Goal: Task Accomplishment & Management: Complete application form

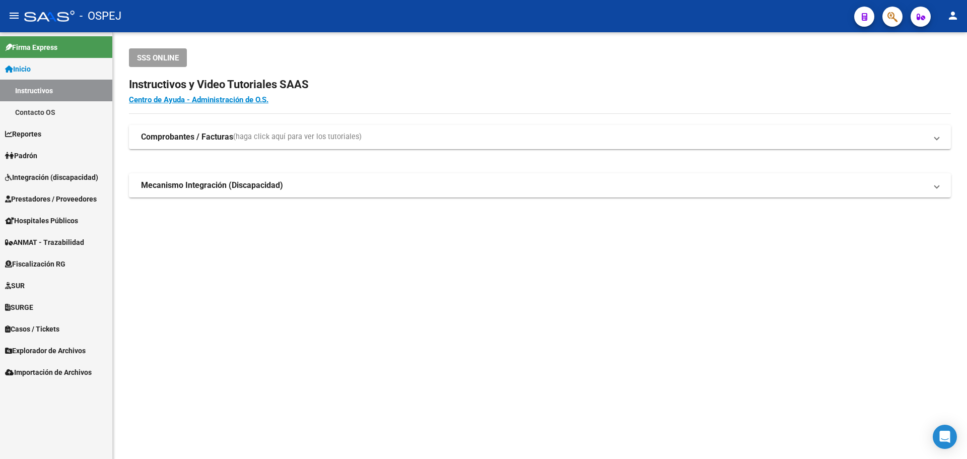
click at [905, 11] on mat-toolbar "menu - OSPEJ person" at bounding box center [483, 16] width 967 height 32
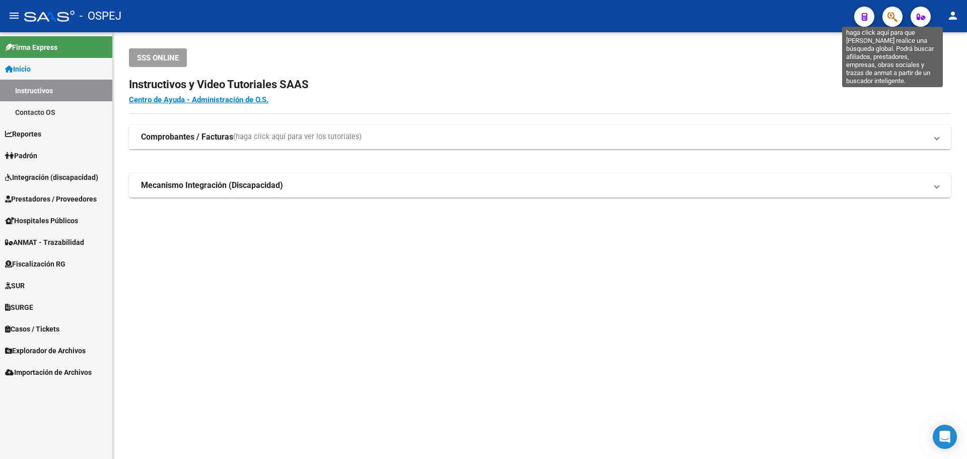
click at [898, 12] on icon "button" at bounding box center [893, 17] width 10 height 12
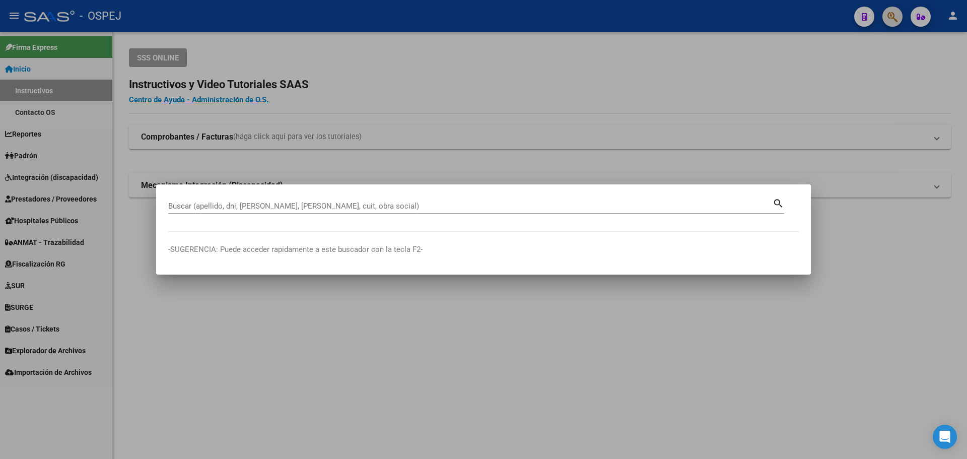
paste input "30481763"
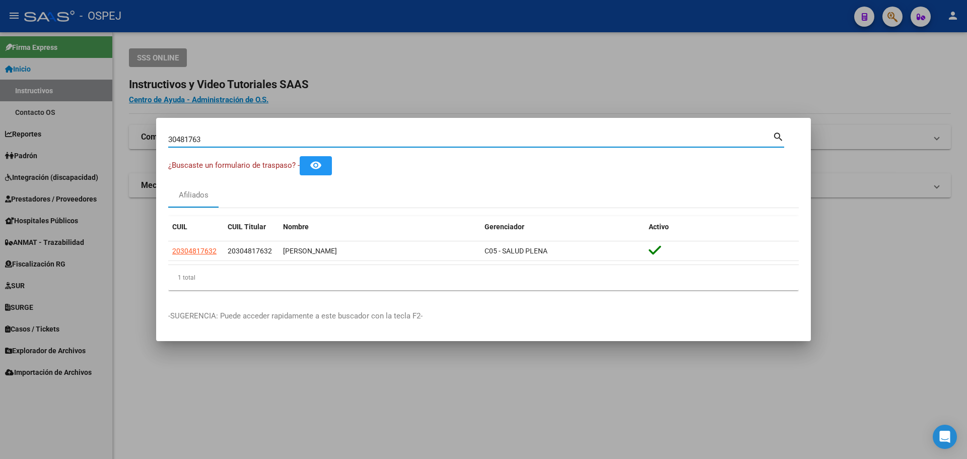
paste input "7332155"
type input "37332155"
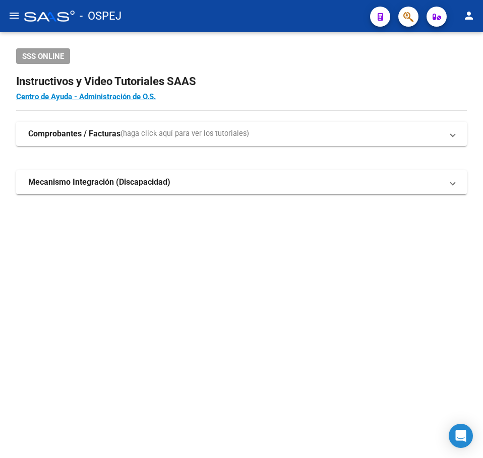
click at [14, 7] on button "menu" at bounding box center [14, 16] width 20 height 20
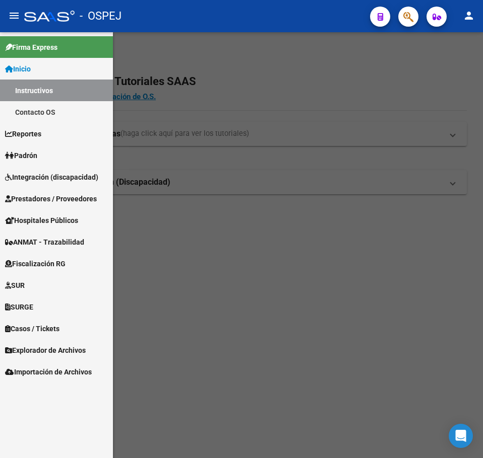
click at [34, 206] on link "Prestadores / Proveedores" at bounding box center [56, 199] width 113 height 22
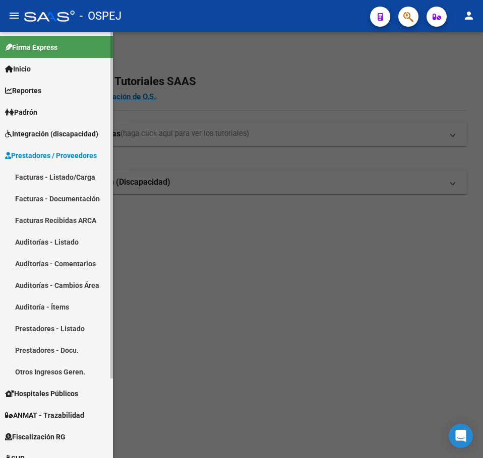
click at [51, 182] on link "Facturas - Listado/Carga" at bounding box center [56, 177] width 113 height 22
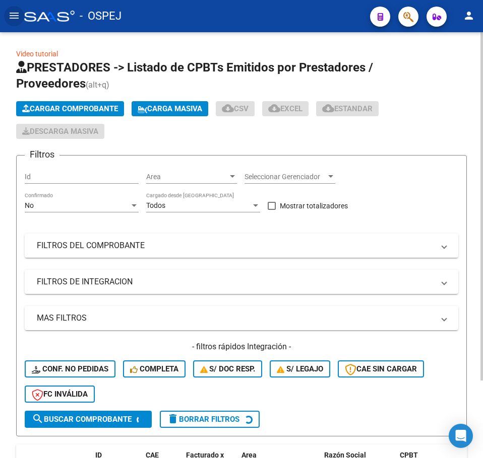
click at [74, 100] on app-list-header "PRESTADORES -> Listado de CPBTs Emitidos por Prestadores / Proveedores (alt+q) …" at bounding box center [241, 247] width 450 height 377
click at [78, 105] on span "Cargar Comprobante" at bounding box center [70, 108] width 96 height 9
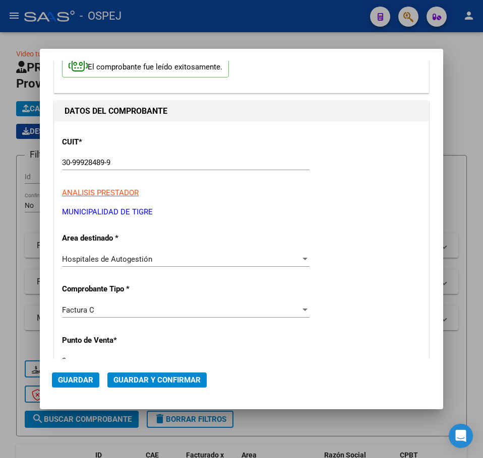
scroll to position [151, 0]
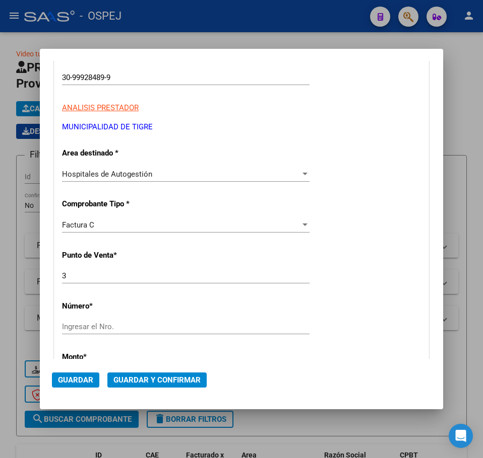
click at [132, 326] on input "Ingresar el Nro." at bounding box center [185, 326] width 247 height 9
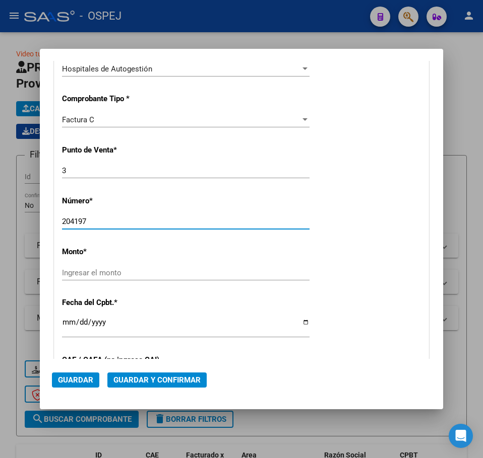
scroll to position [302, 0]
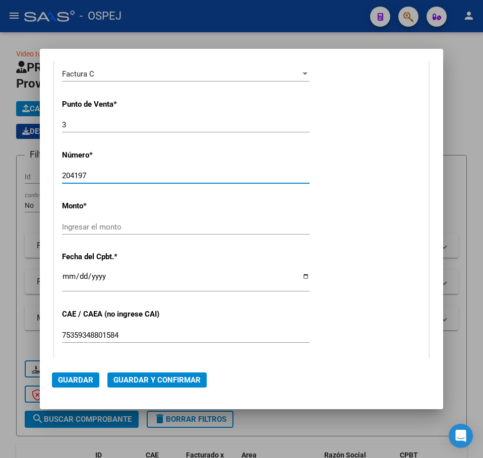
type input "204197"
click at [115, 228] on input "Ingresar el monto" at bounding box center [185, 227] width 247 height 9
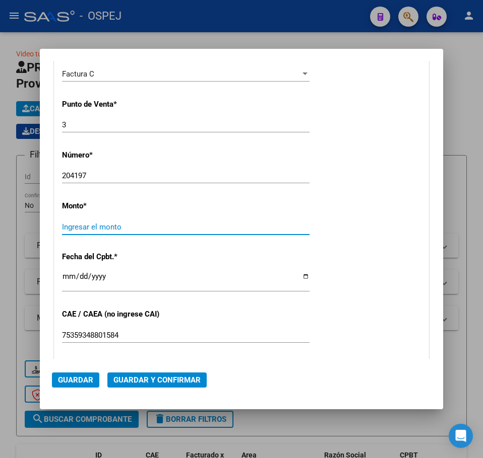
scroll to position [314, 0]
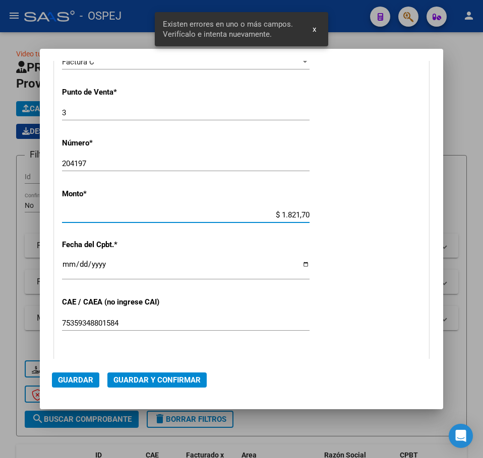
type input "$ 18.217,00"
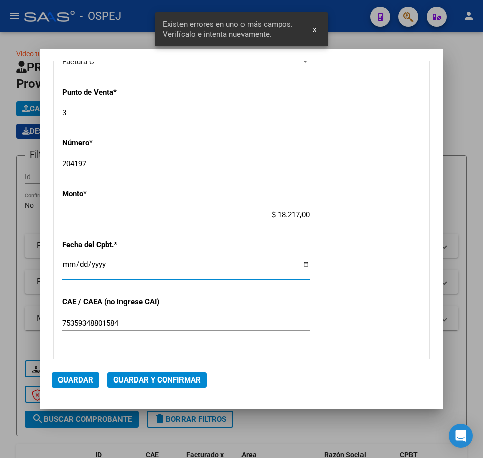
click at [69, 269] on input "Ingresar la fecha" at bounding box center [185, 268] width 247 height 16
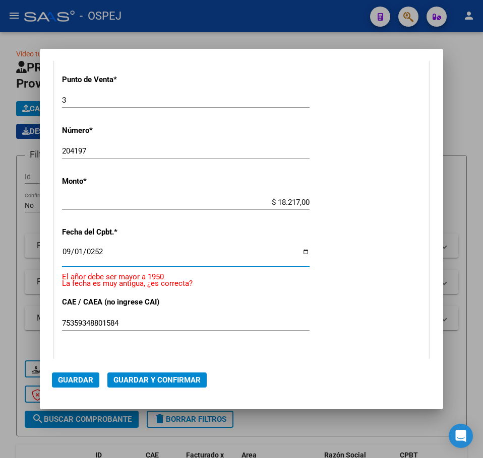
scroll to position [327, 0]
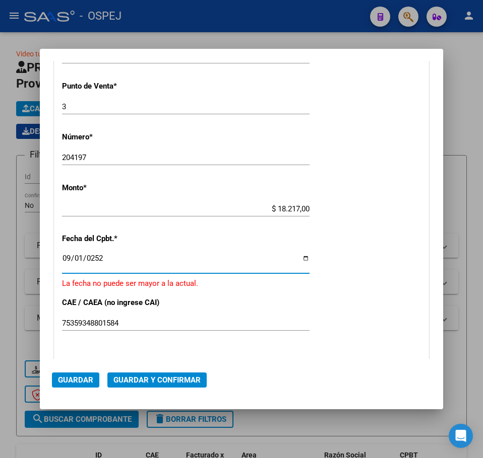
type input "2025-09-01"
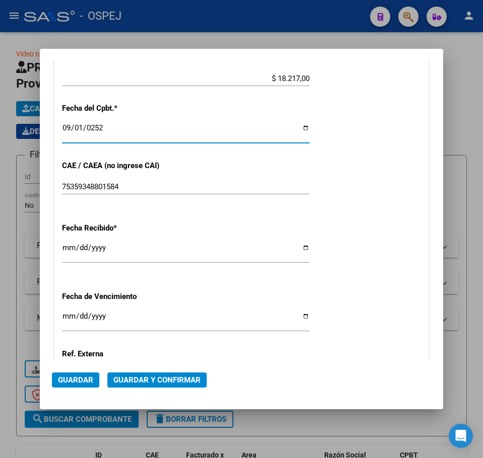
scroll to position [466, 0]
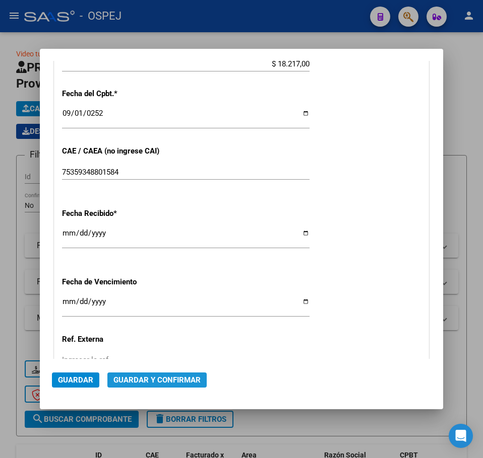
click at [183, 376] on span "Guardar y Confirmar" at bounding box center [156, 380] width 87 height 9
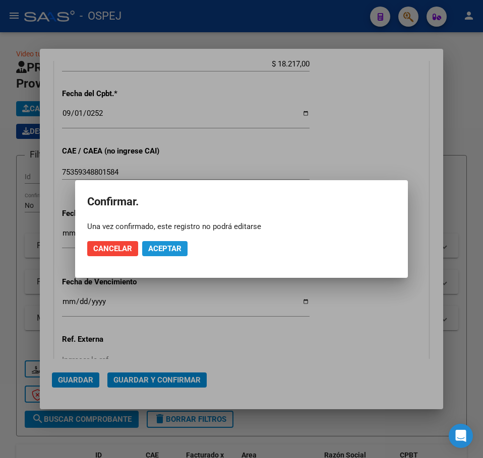
click at [164, 245] on span "Aceptar" at bounding box center [164, 248] width 33 height 9
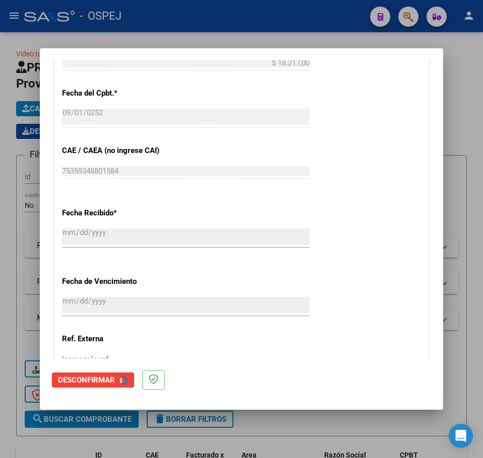
scroll to position [0, 0]
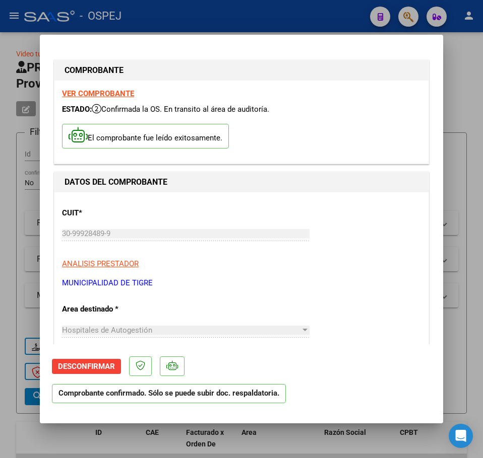
click at [39, 108] on div at bounding box center [241, 229] width 483 height 458
type input "$ 0,00"
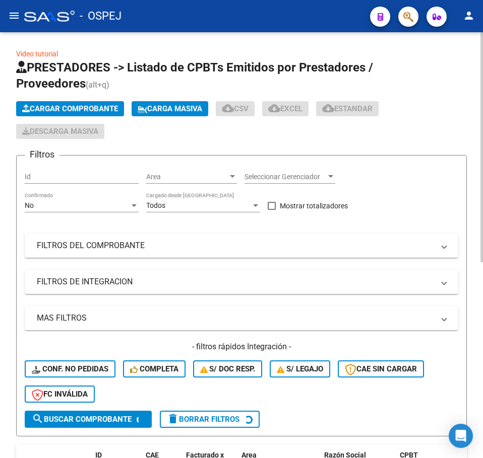
click at [61, 118] on div "Cargar Comprobante Carga Masiva cloud_download CSV cloud_download EXCEL cloud_d…" at bounding box center [241, 120] width 450 height 38
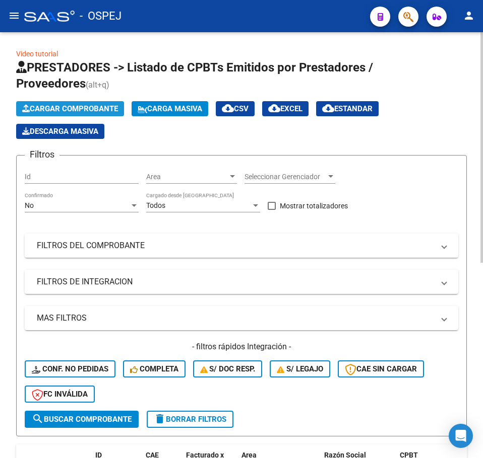
click at [63, 115] on button "Cargar Comprobante" at bounding box center [70, 108] width 108 height 15
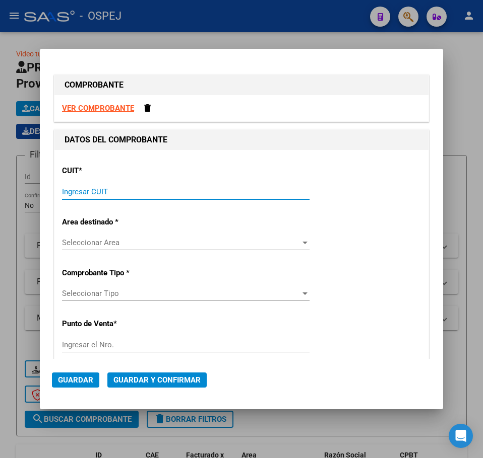
click at [280, 189] on input "Ingresar CUIT" at bounding box center [185, 191] width 247 height 9
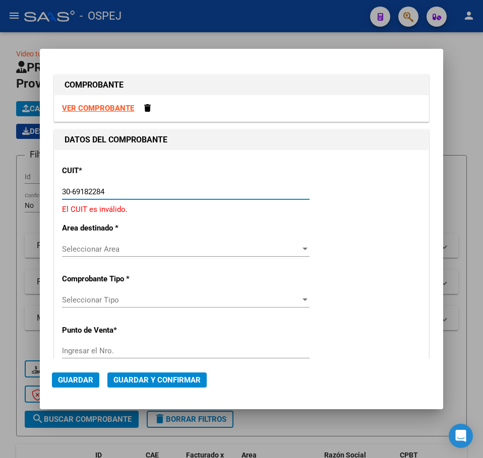
type input "30-69182284-9"
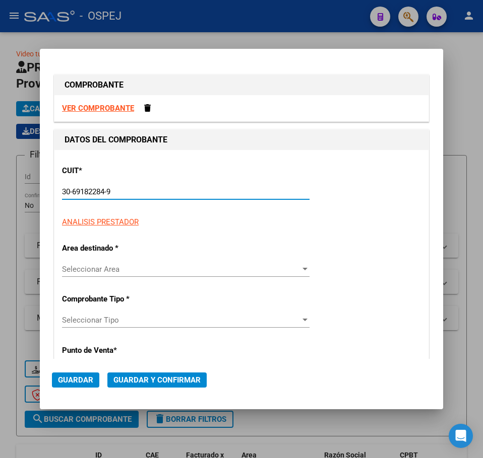
type input "1365"
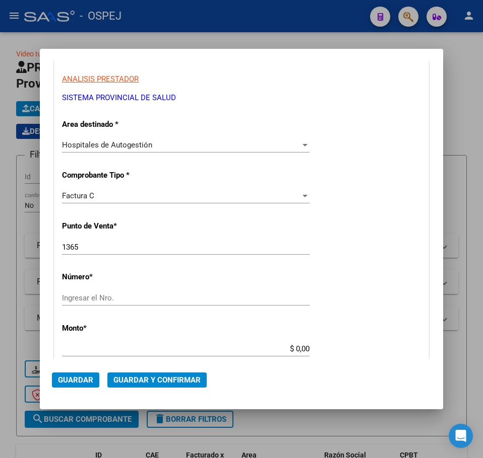
scroll to position [151, 0]
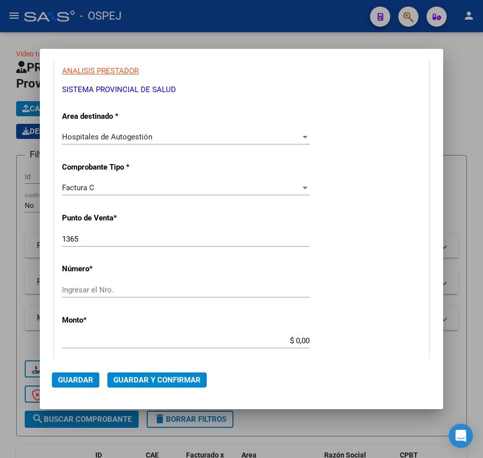
type input "30-69182284-9"
click at [143, 244] on div "1365 Ingresar el Nro." at bounding box center [185, 239] width 247 height 15
type input "1391"
type input "4083"
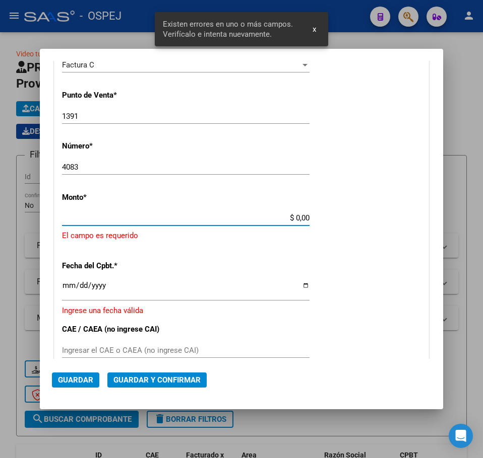
scroll to position [278, 0]
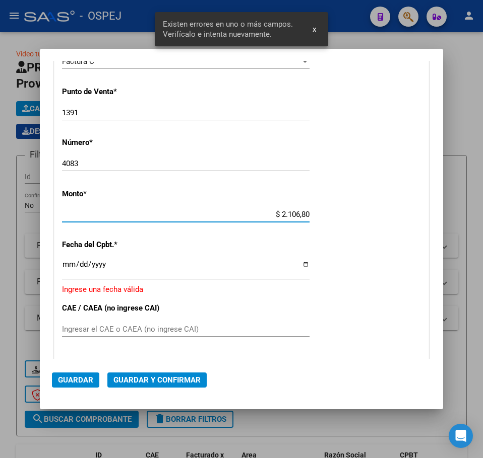
type input "$ 21.068,05"
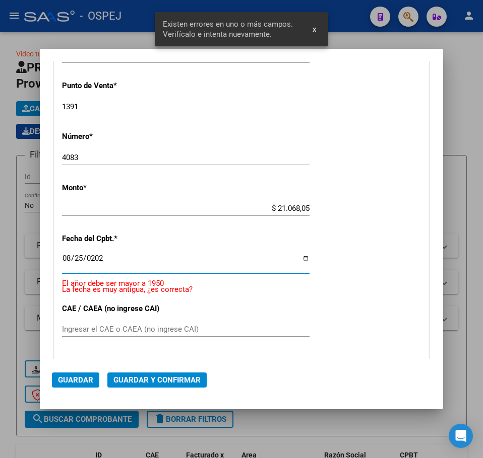
type input "2025-08-25"
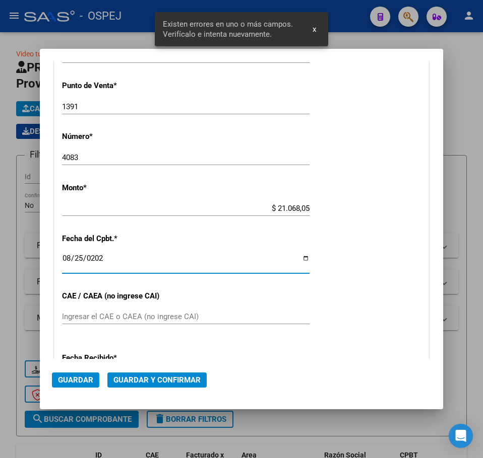
scroll to position [271, 0]
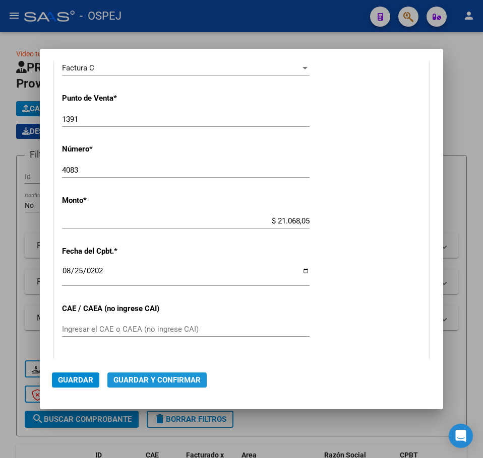
click at [159, 375] on button "Guardar y Confirmar" at bounding box center [156, 380] width 99 height 15
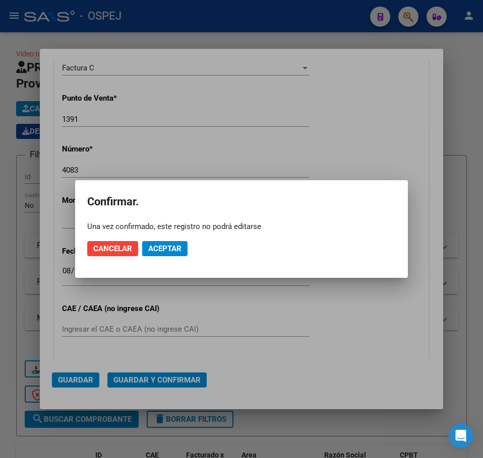
click at [177, 240] on mat-dialog-actions "Cancelar Aceptar" at bounding box center [241, 249] width 308 height 34
click at [178, 247] on span "Aceptar" at bounding box center [164, 248] width 33 height 9
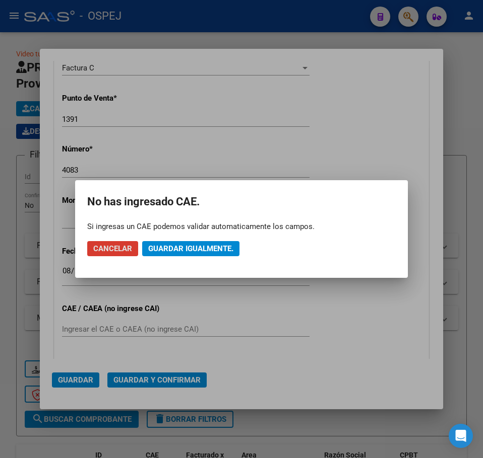
click at [178, 247] on span "Guardar igualmente." at bounding box center [190, 248] width 85 height 9
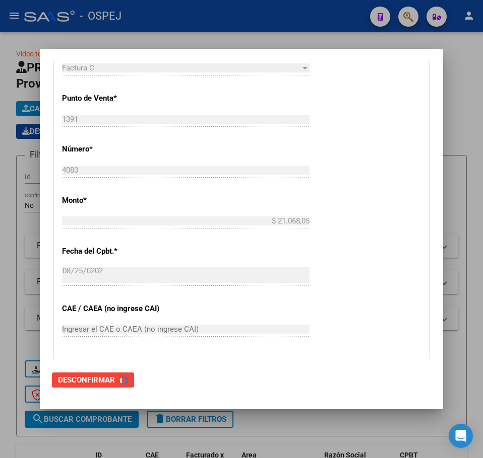
scroll to position [0, 0]
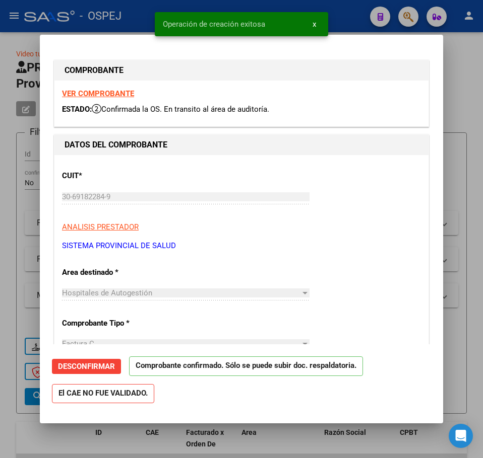
drag, startPoint x: 2, startPoint y: 148, endPoint x: 52, endPoint y: 121, distance: 57.5
click at [2, 148] on div at bounding box center [241, 229] width 483 height 458
type input "$ 0,00"
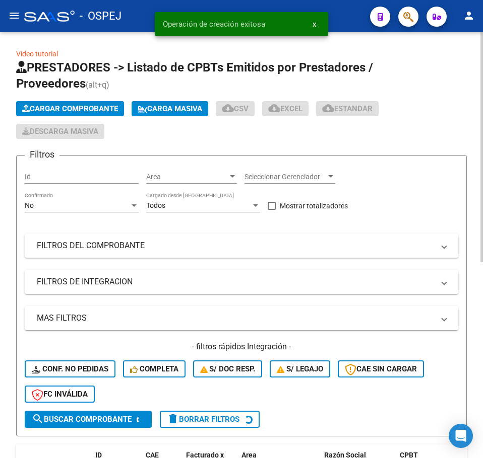
click at [71, 107] on span "Cargar Comprobante" at bounding box center [70, 108] width 96 height 9
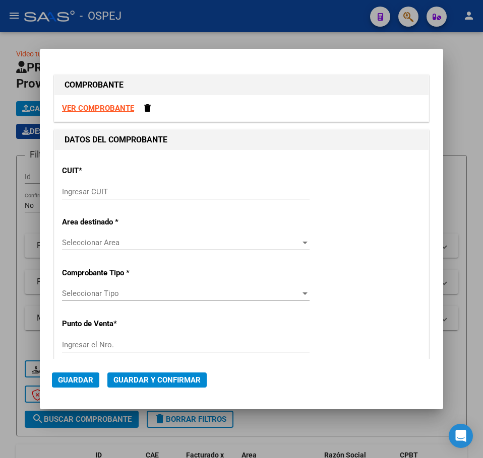
click at [139, 196] on div "Ingresar CUIT" at bounding box center [185, 191] width 247 height 15
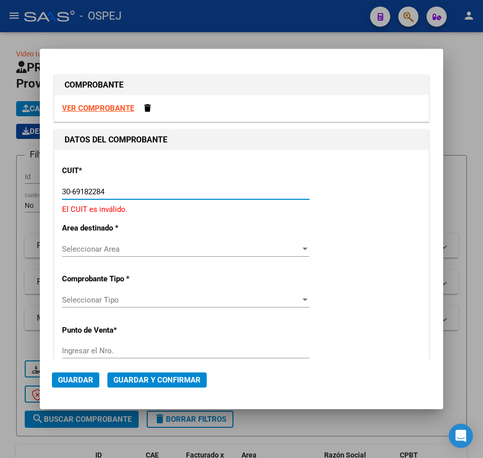
type input "30-69182284-9"
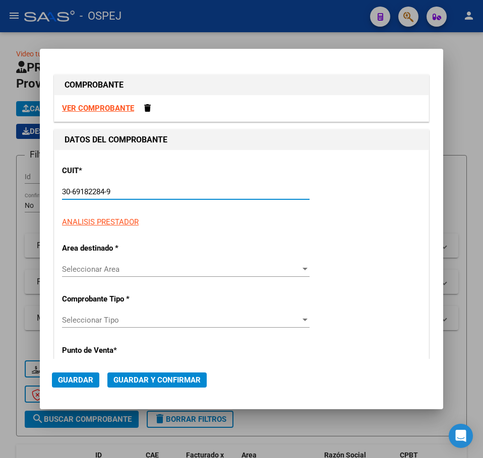
type input "1391"
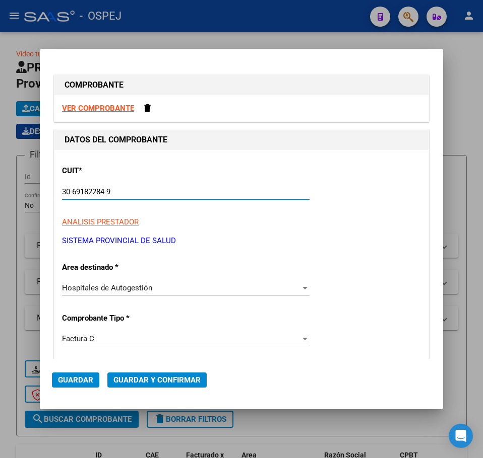
type input "30-69182284-9"
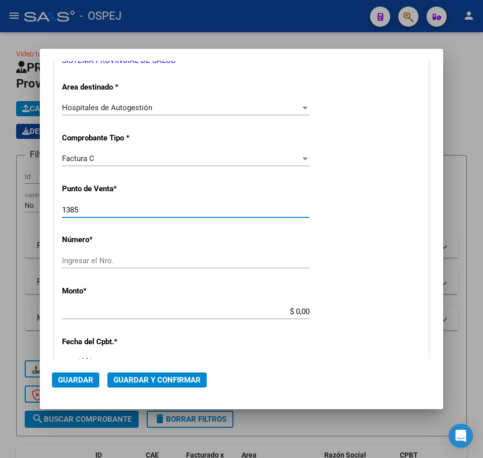
type input "1385"
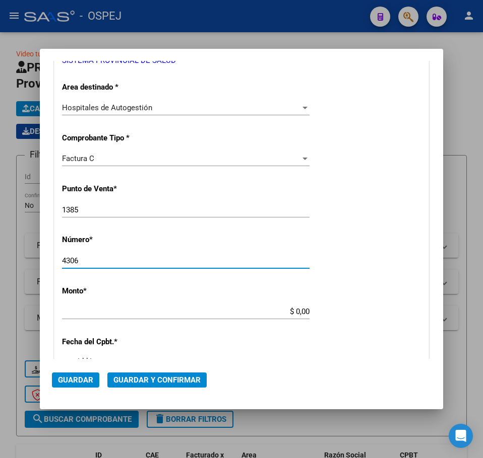
type input "4306"
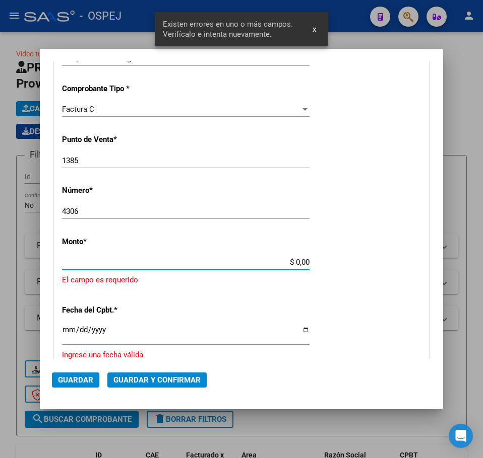
scroll to position [278, 0]
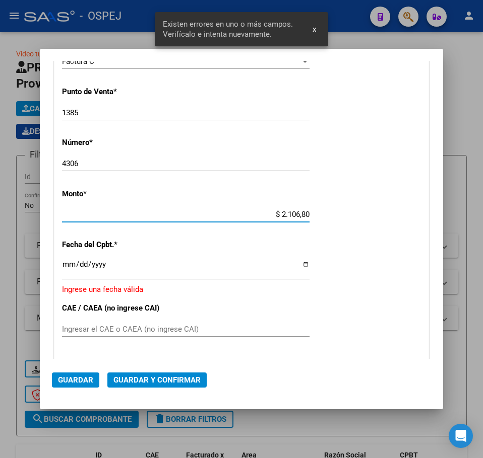
type input "$ 21.068,05"
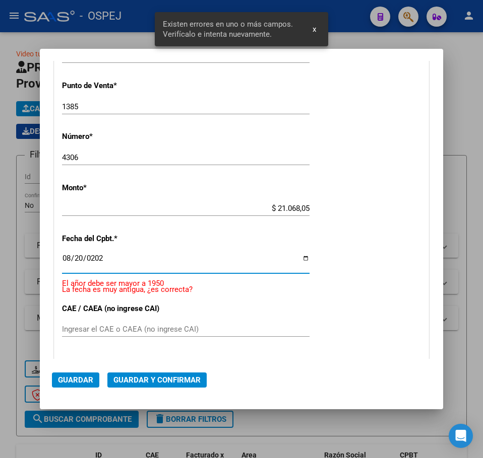
type input "2025-08-20"
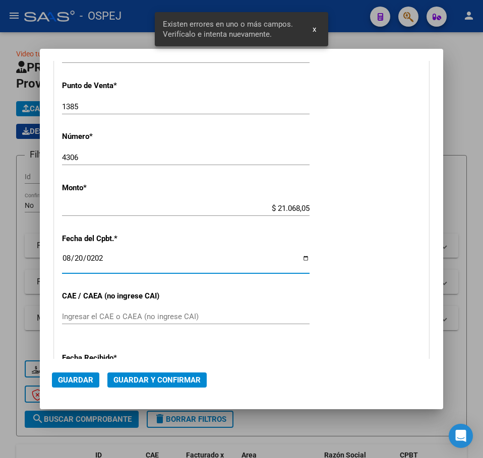
scroll to position [271, 0]
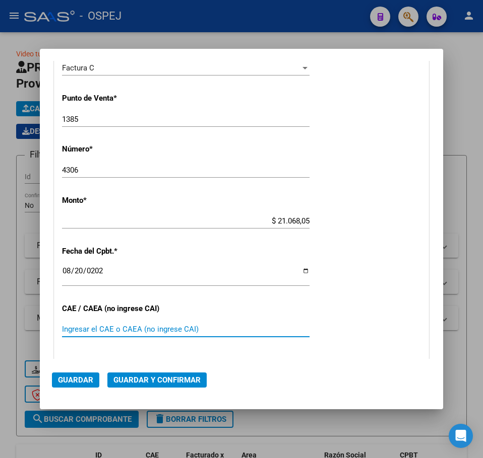
click at [147, 373] on button "Guardar y Confirmar" at bounding box center [156, 380] width 99 height 15
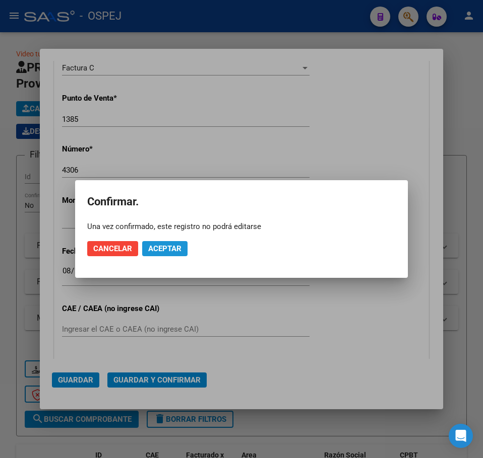
click at [150, 248] on span "Aceptar" at bounding box center [164, 248] width 33 height 9
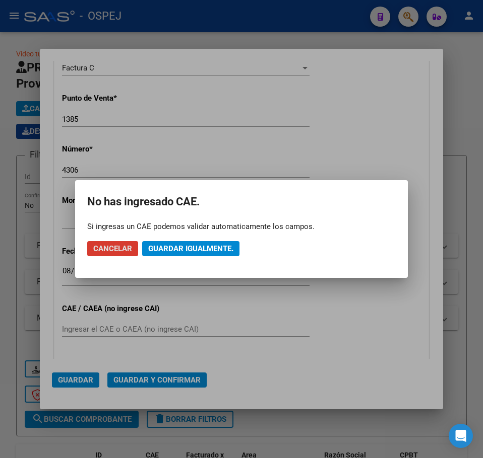
click at [150, 248] on span "Guardar igualmente." at bounding box center [190, 248] width 85 height 9
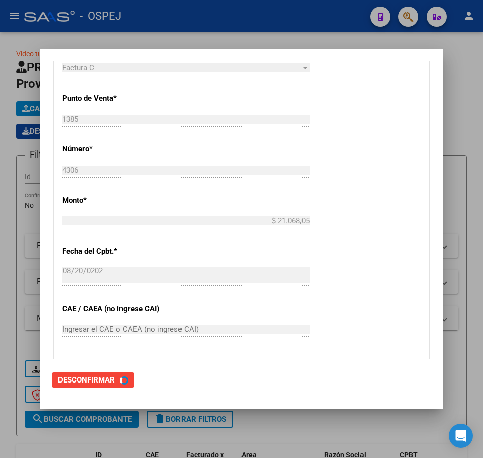
scroll to position [0, 0]
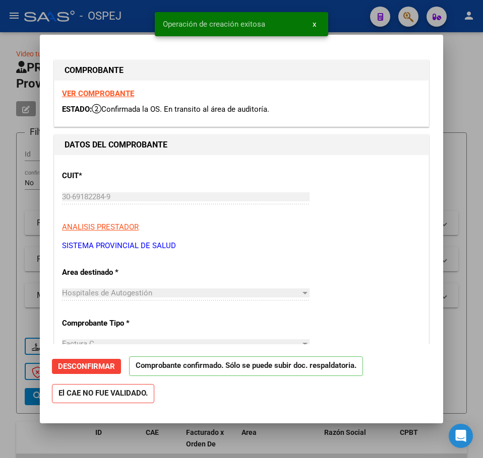
click at [12, 156] on div at bounding box center [241, 229] width 483 height 458
type input "$ 0,00"
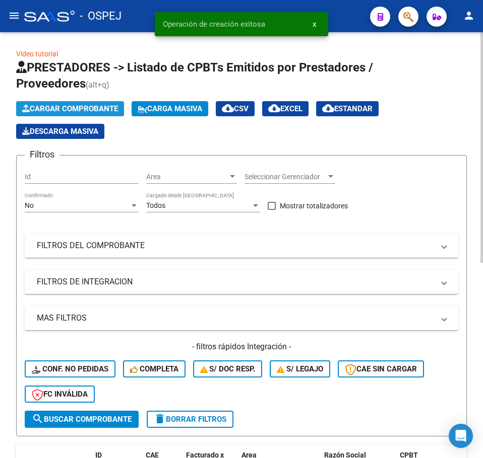
click at [86, 111] on span "Cargar Comprobante" at bounding box center [70, 108] width 96 height 9
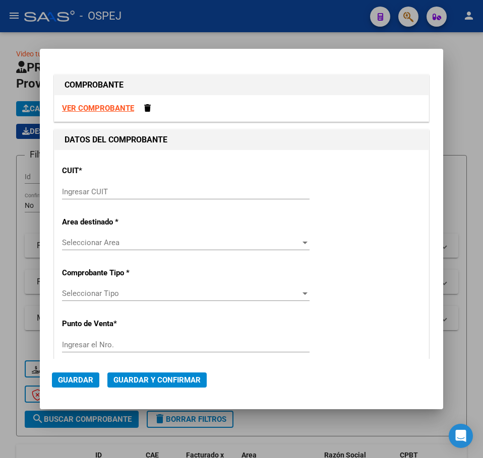
click at [142, 198] on div "Ingresar CUIT" at bounding box center [185, 191] width 247 height 15
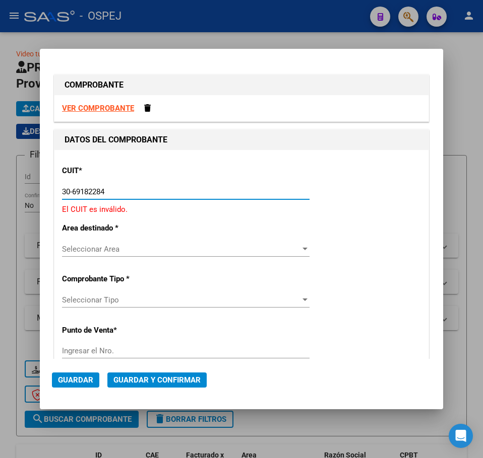
type input "30-69182284-9"
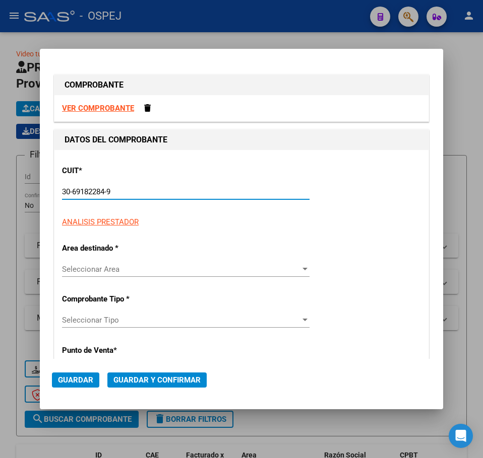
type input "1385"
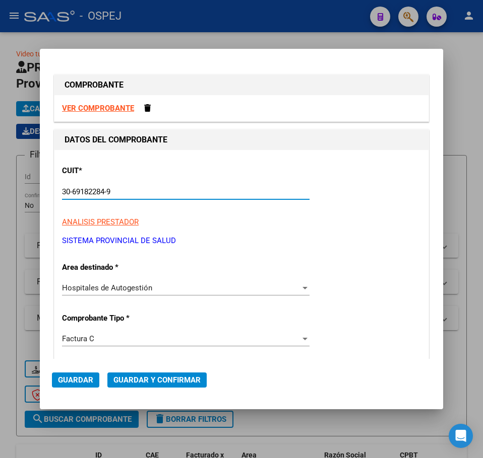
type input "30-69182284-9"
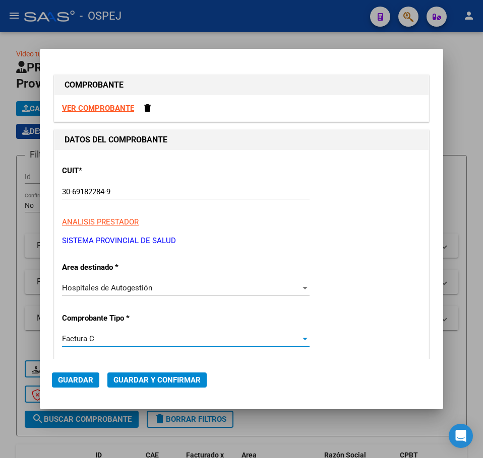
scroll to position [180, 0]
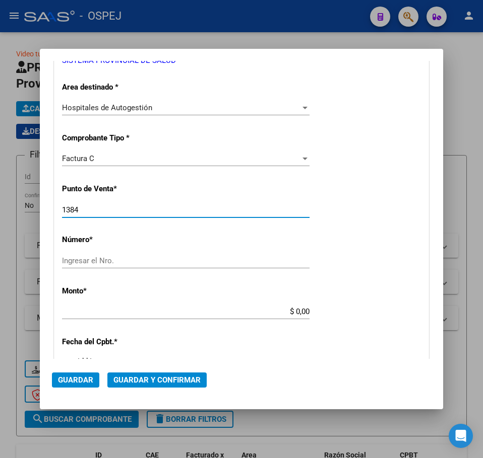
type input "1384"
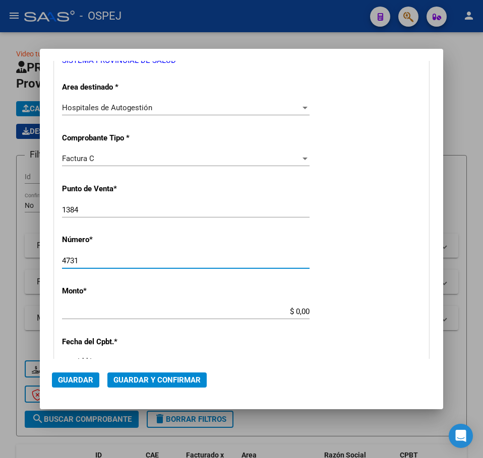
type input "4731"
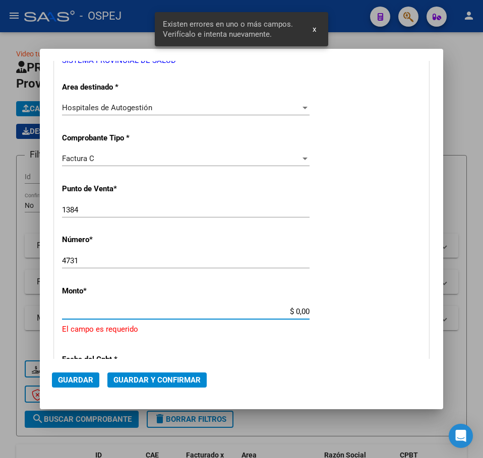
scroll to position [278, 0]
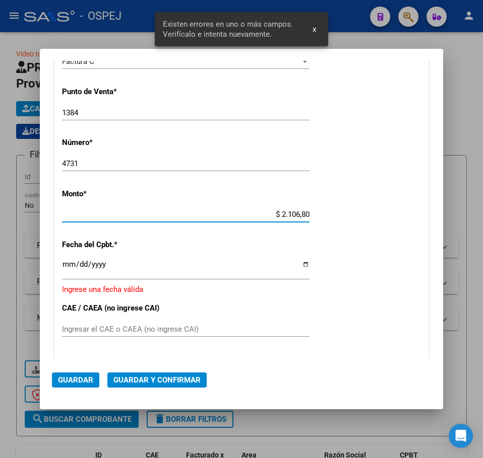
type input "$ 21.068,05"
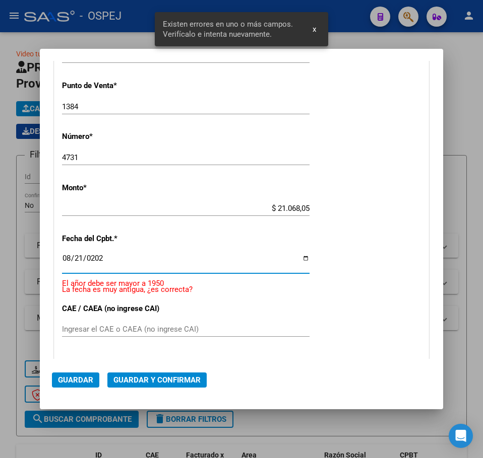
type input "2025-08-21"
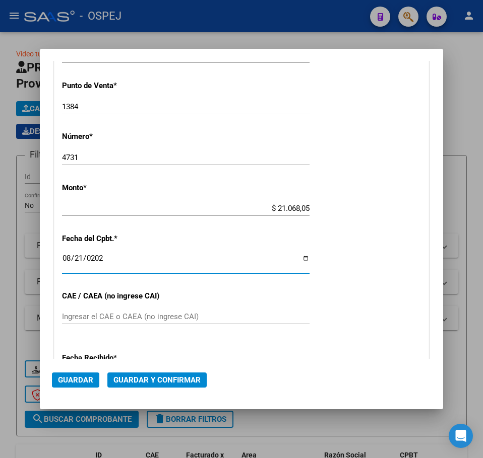
scroll to position [271, 0]
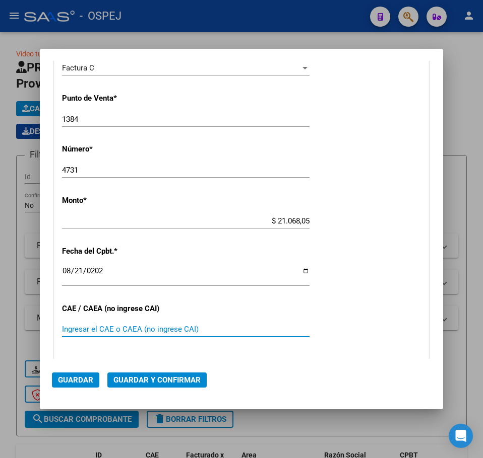
click at [155, 383] on span "Guardar y Confirmar" at bounding box center [156, 380] width 87 height 9
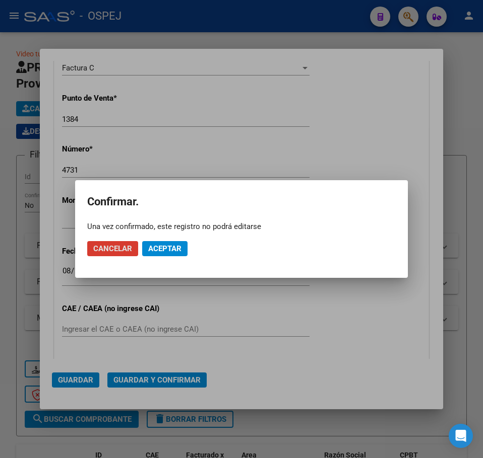
click at [174, 255] on button "Aceptar" at bounding box center [164, 248] width 45 height 15
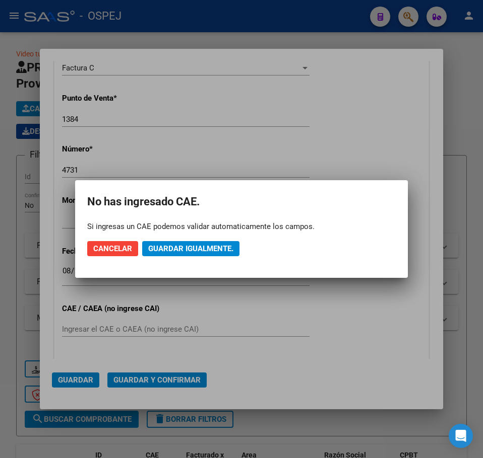
click at [174, 255] on button "Guardar igualmente." at bounding box center [190, 248] width 97 height 15
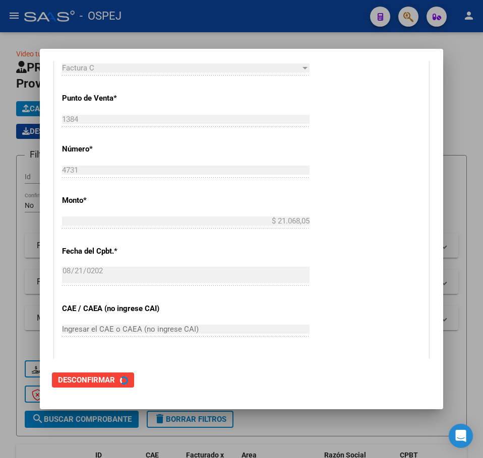
scroll to position [0, 0]
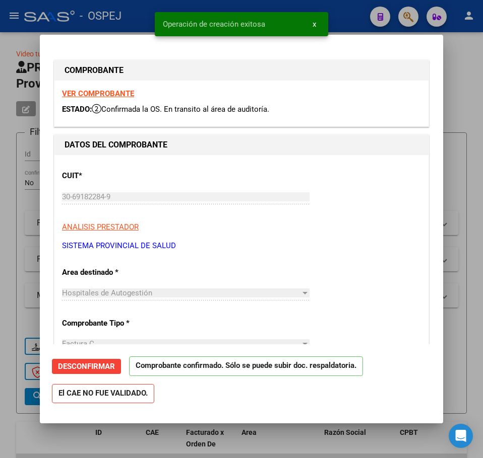
click at [11, 135] on div at bounding box center [241, 229] width 483 height 458
type input "$ 0,00"
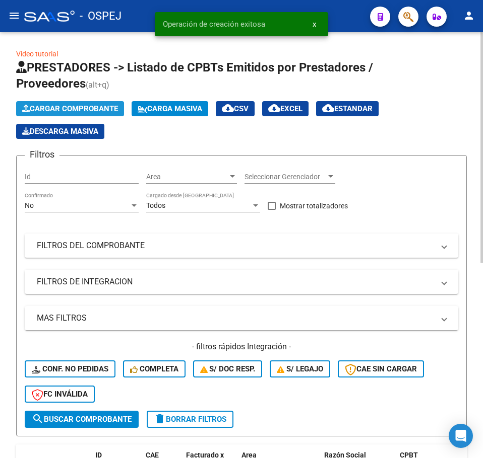
click at [70, 111] on span "Cargar Comprobante" at bounding box center [70, 108] width 96 height 9
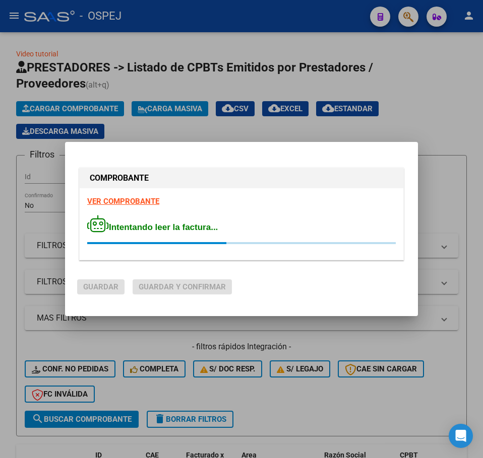
click at [171, 253] on div "VER COMPROBANTE Intentando leer la factura..." at bounding box center [241, 224] width 323 height 72
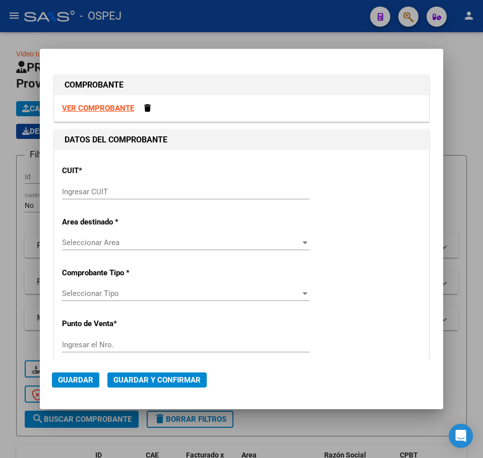
drag, startPoint x: 255, startPoint y: 206, endPoint x: 259, endPoint y: 199, distance: 8.8
click at [258, 202] on div "Ingresar CUIT" at bounding box center [185, 196] width 247 height 25
drag, startPoint x: 259, startPoint y: 199, endPoint x: 261, endPoint y: 190, distance: 8.3
click at [261, 190] on div "Ingresar CUIT" at bounding box center [185, 191] width 247 height 15
click at [261, 190] on input "Ingresar CUIT" at bounding box center [185, 191] width 247 height 9
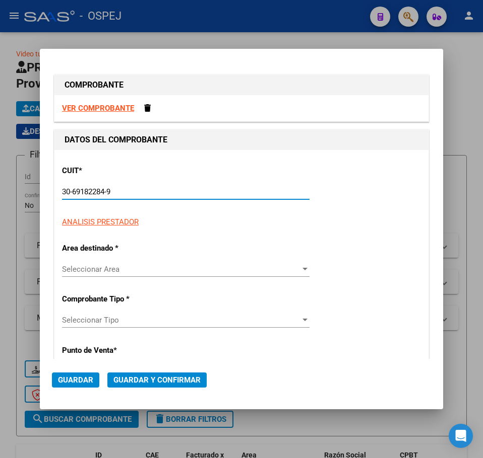
type input "30-69182284-9"
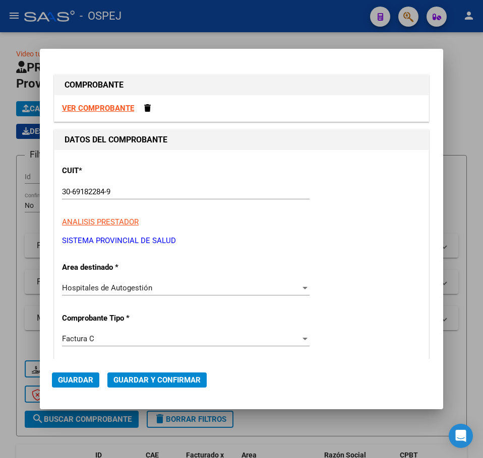
scroll to position [180, 0]
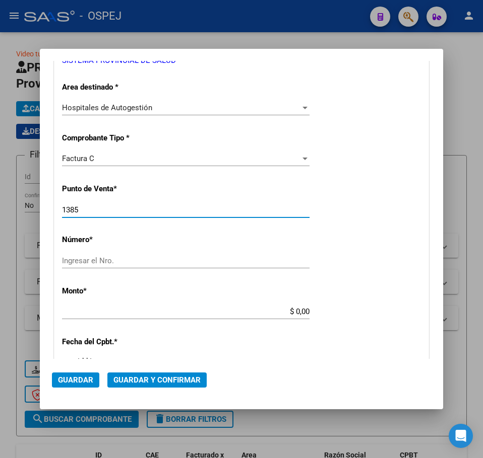
type input "1385"
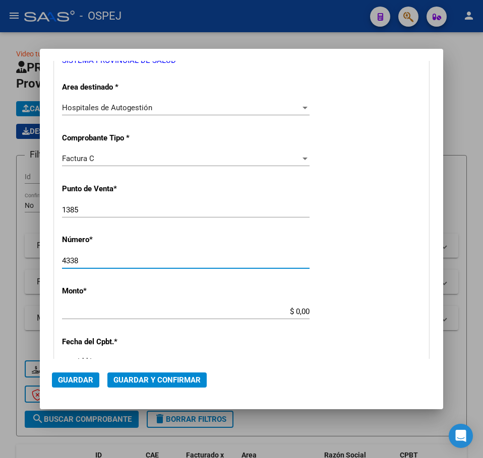
type input "4338"
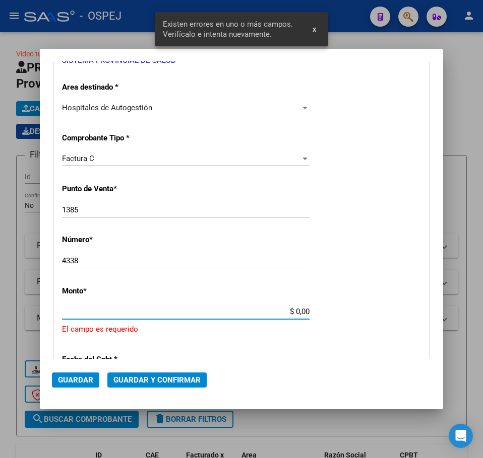
scroll to position [278, 0]
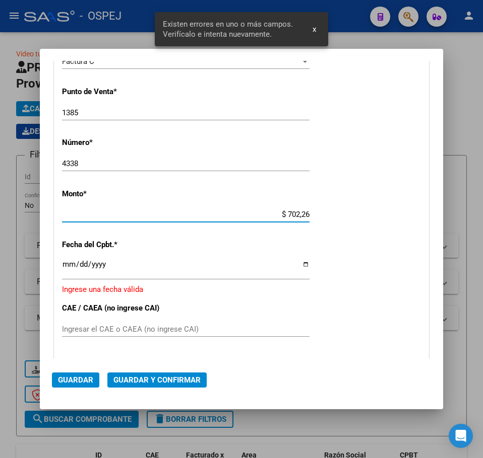
type input "$ 7.022,68"
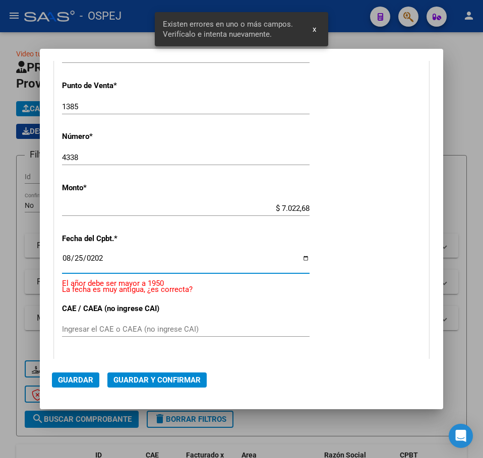
type input "2025-08-25"
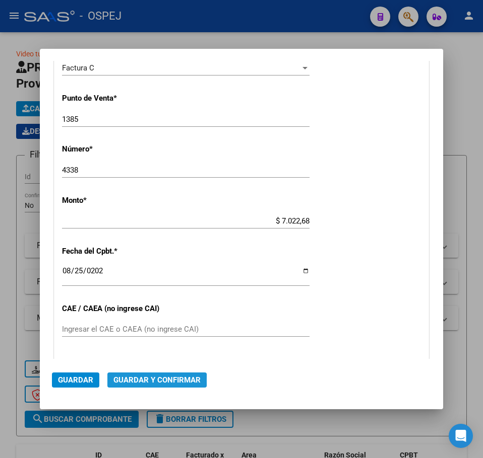
click at [154, 381] on span "Guardar y Confirmar" at bounding box center [156, 380] width 87 height 9
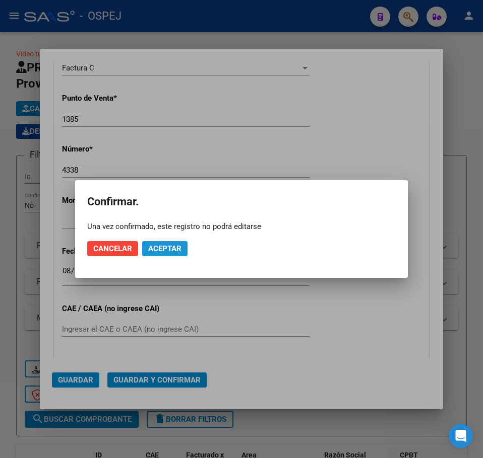
click at [175, 243] on button "Aceptar" at bounding box center [164, 248] width 45 height 15
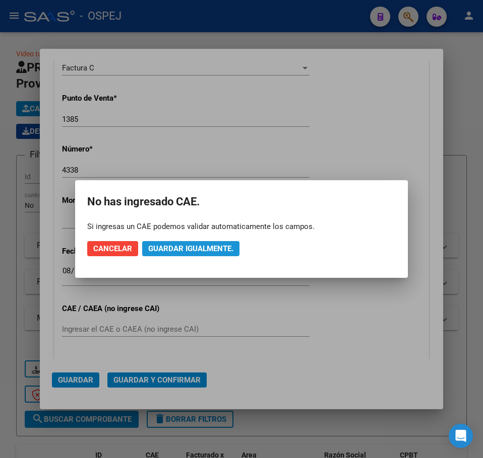
click at [175, 243] on button "Guardar igualmente." at bounding box center [190, 248] width 97 height 15
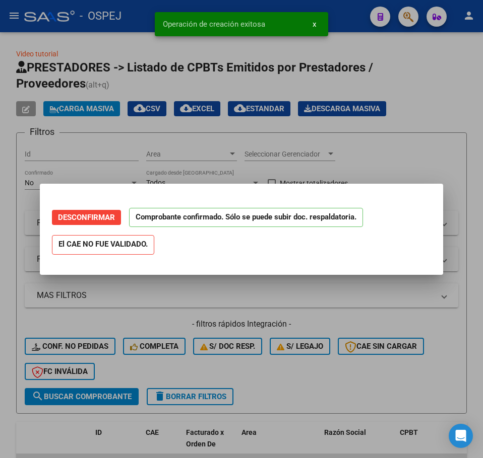
scroll to position [0, 0]
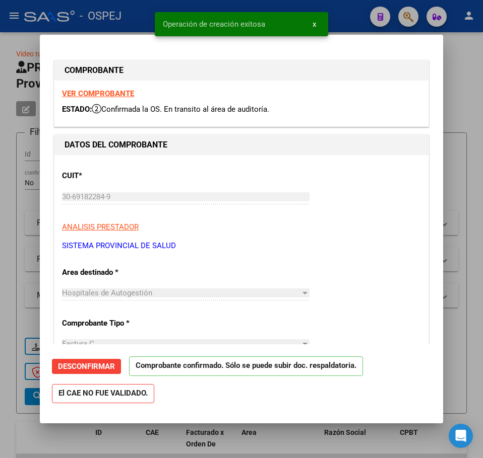
click at [10, 101] on div at bounding box center [241, 229] width 483 height 458
type input "$ 0,00"
